Goal: Task Accomplishment & Management: Manage account settings

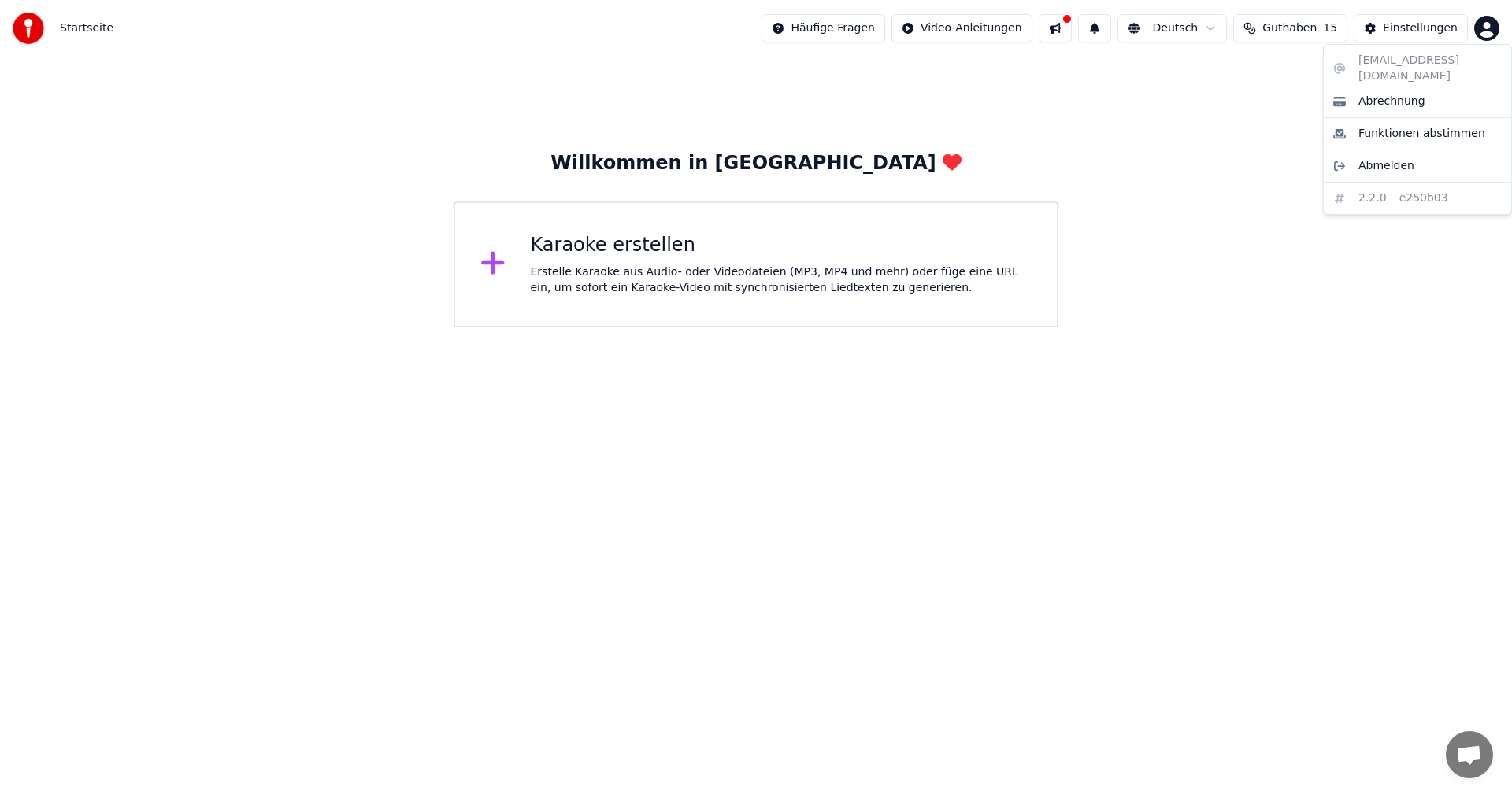
click at [1487, 33] on html "Startseite Häufige Fragen Video-Anleitungen Deutsch Guthaben 15 Einstellungen W…" at bounding box center [756, 164] width 1512 height 328
click at [1487, 28] on html "Startseite Häufige Fragen Video-Anleitungen 1 Deutsch Guthaben 15 Einstellungen…" at bounding box center [756, 164] width 1512 height 328
click at [1482, 33] on html "Startseite Häufige Fragen Video-Anleitungen 1 Deutsch Guthaben 15 Einstellungen…" at bounding box center [756, 164] width 1512 height 328
click at [1371, 159] on span "Abmelden" at bounding box center [1387, 167] width 56 height 16
